Goal: Information Seeking & Learning: Learn about a topic

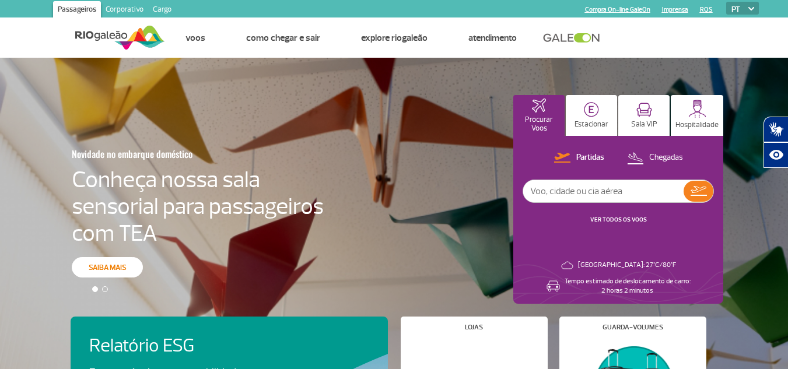
click at [101, 265] on div "Novidade no embarque doméstico Conheça nossa sala sensorial para passageiros co…" at bounding box center [394, 215] width 788 height 315
click at [640, 121] on p "Sala VIP" at bounding box center [644, 124] width 26 height 9
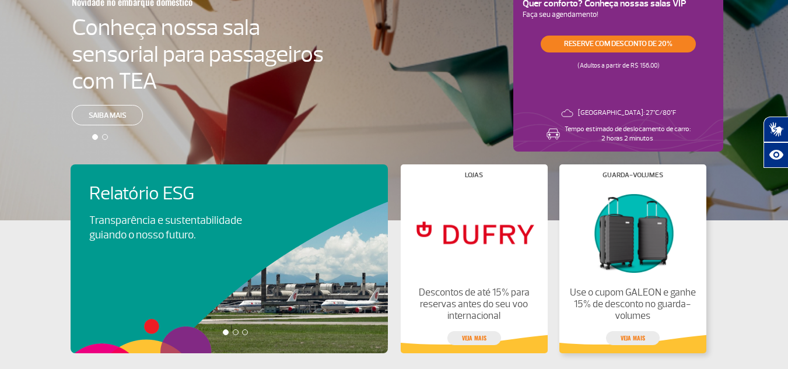
scroll to position [58, 0]
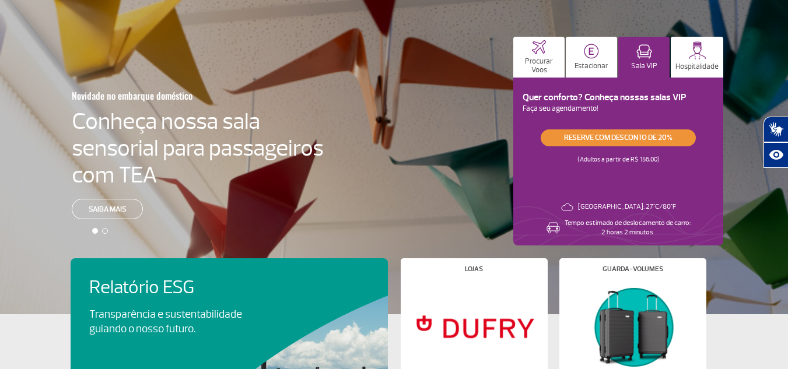
click at [635, 137] on link "Reserve com desconto de 20%" at bounding box center [618, 137] width 155 height 17
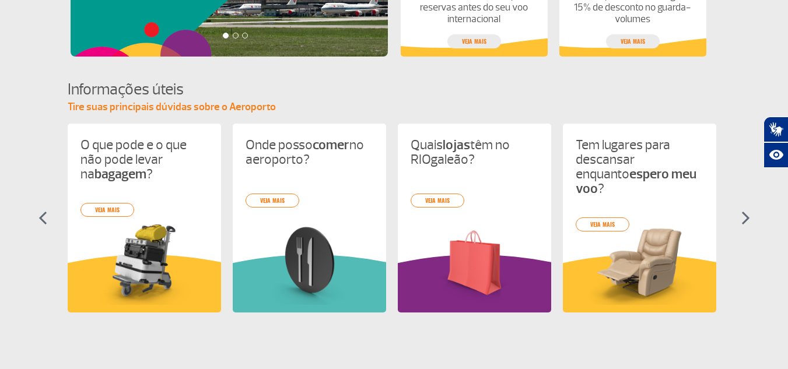
scroll to position [467, 0]
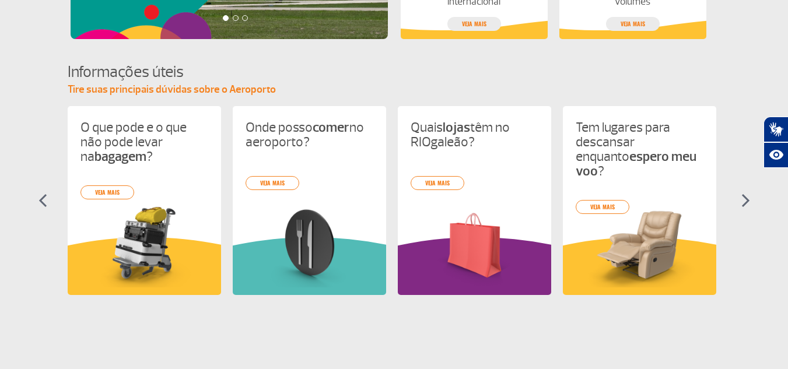
click at [742, 199] on img at bounding box center [745, 201] width 9 height 14
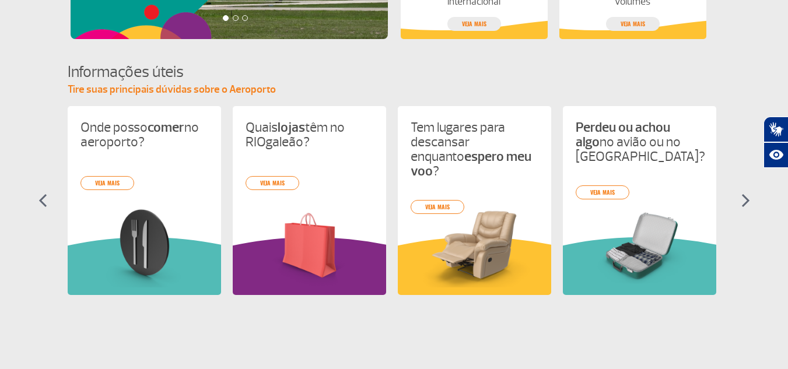
click at [742, 199] on img at bounding box center [745, 201] width 9 height 14
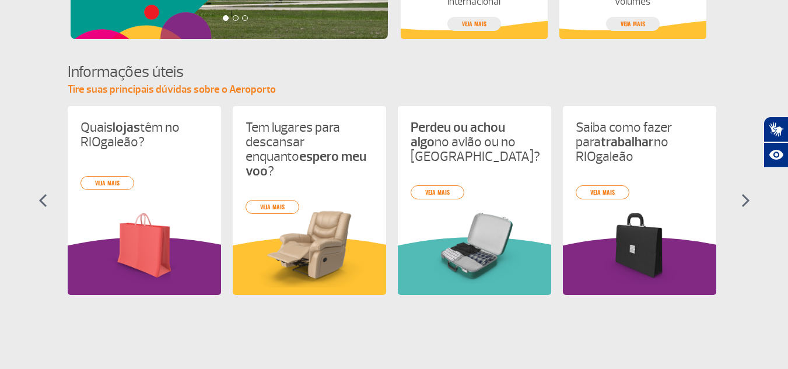
click at [742, 199] on img at bounding box center [745, 201] width 9 height 14
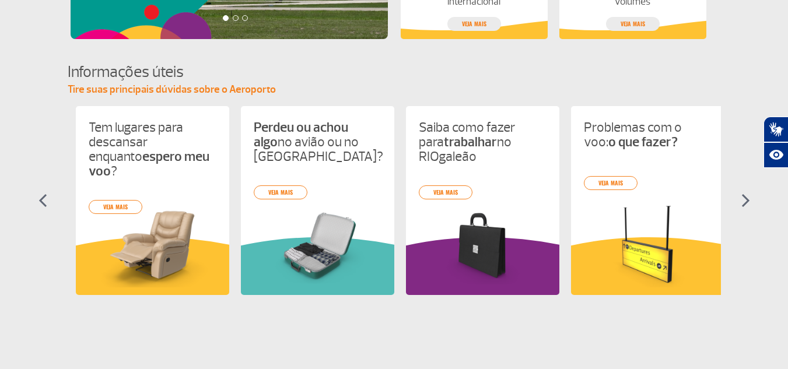
scroll to position [0, 495]
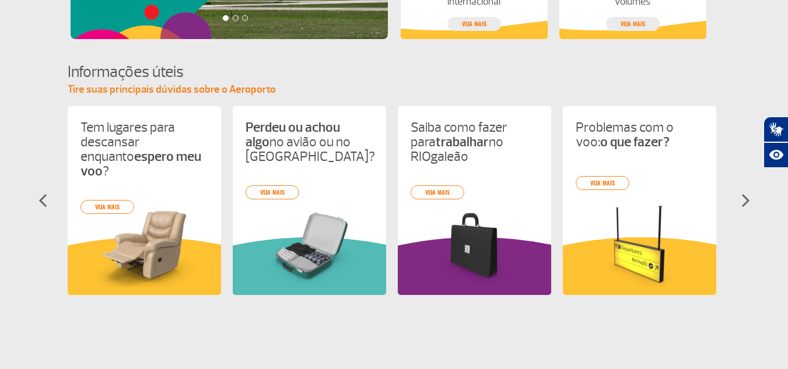
click at [742, 199] on img at bounding box center [745, 201] width 9 height 14
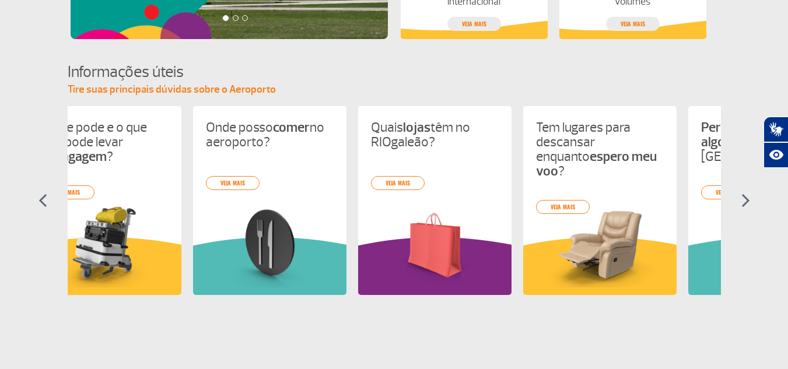
scroll to position [0, 0]
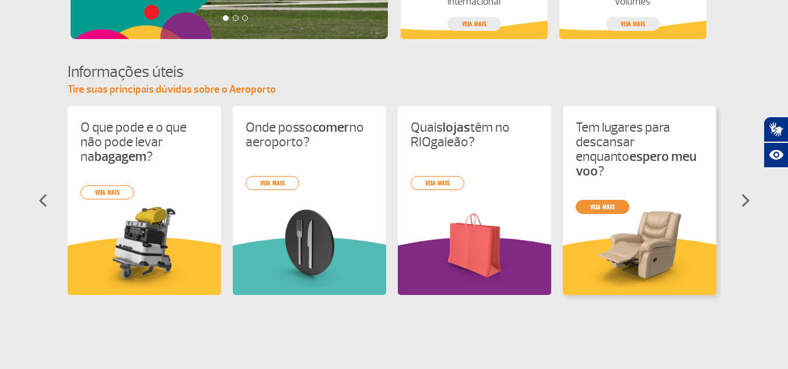
click at [622, 193] on div "O que pode e o que não pode levar na bagagem ? veja mais Onde posso comer no ae…" at bounding box center [394, 211] width 653 height 210
click at [601, 200] on link "veja mais" at bounding box center [603, 207] width 54 height 14
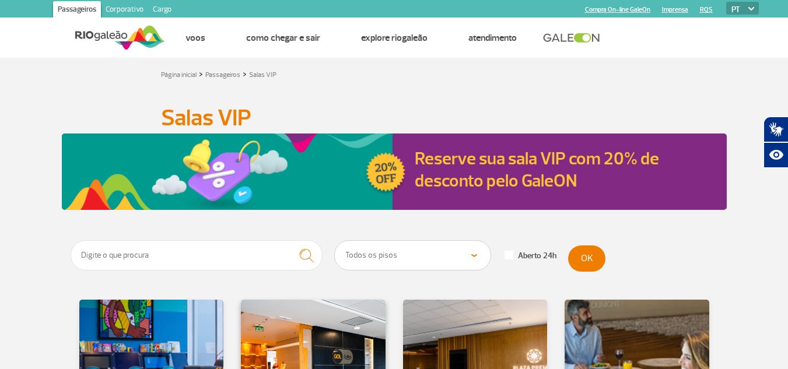
click at [281, 310] on div at bounding box center [313, 367] width 147 height 137
